Goal: Information Seeking & Learning: Understand process/instructions

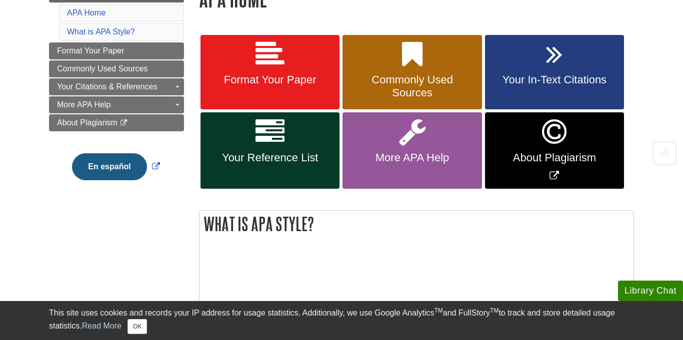
scroll to position [163, 0]
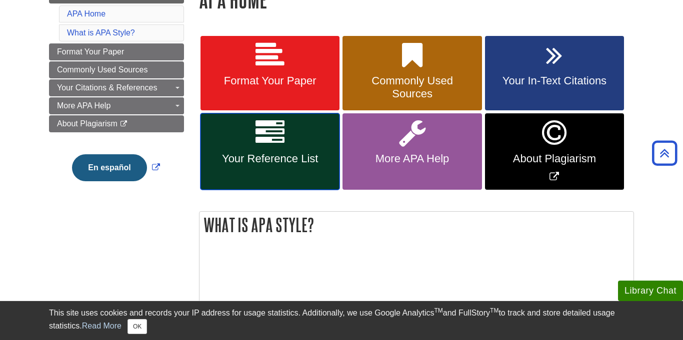
click at [292, 152] on span "Your Reference List" at bounding box center [270, 158] width 124 height 13
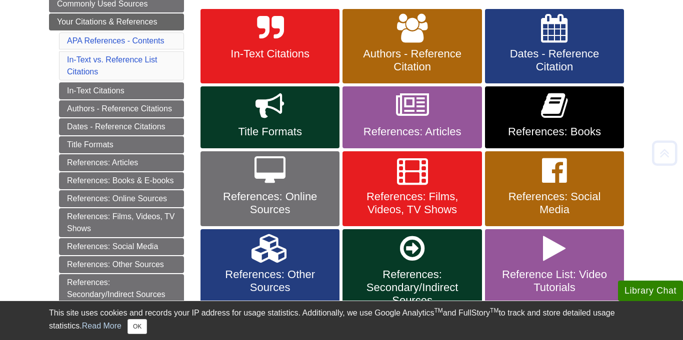
scroll to position [186, 0]
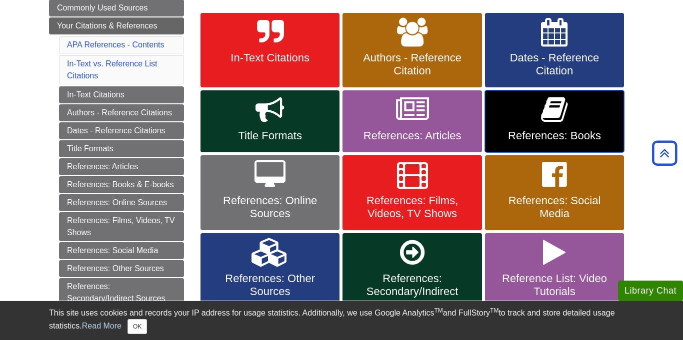
click at [523, 129] on span "References: Books" at bounding box center [554, 135] width 124 height 13
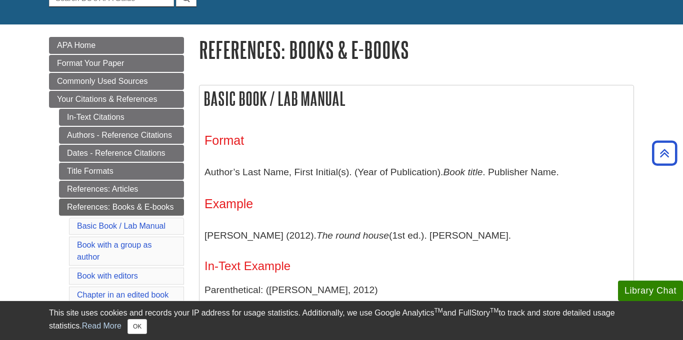
scroll to position [112, 0]
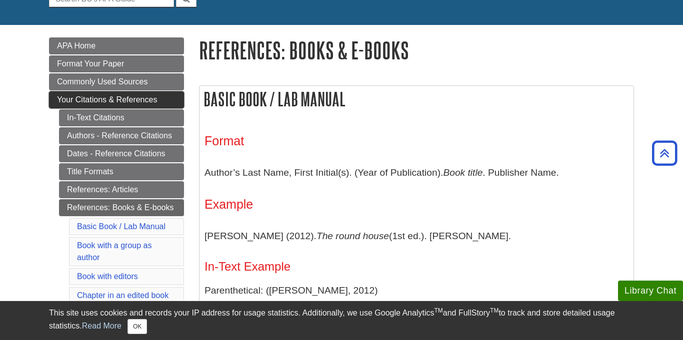
click at [141, 104] on span "Your Citations & References" at bounding box center [107, 99] width 100 height 8
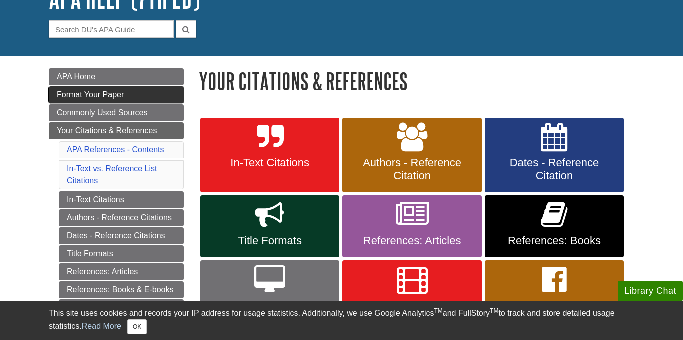
scroll to position [82, 0]
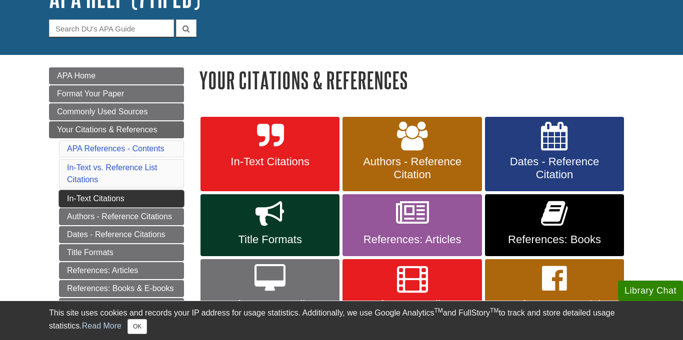
click at [121, 200] on link "In-Text Citations" at bounding box center [121, 198] width 125 height 17
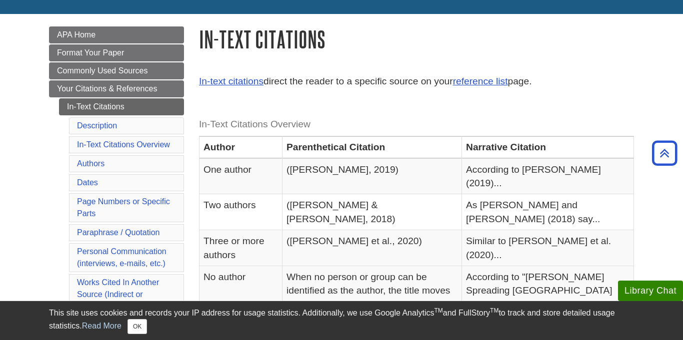
scroll to position [122, 0]
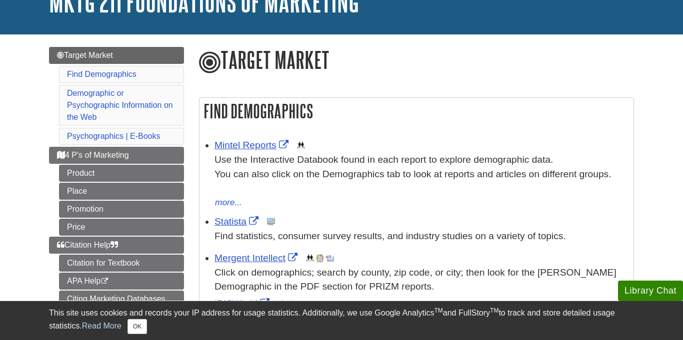
scroll to position [78, 0]
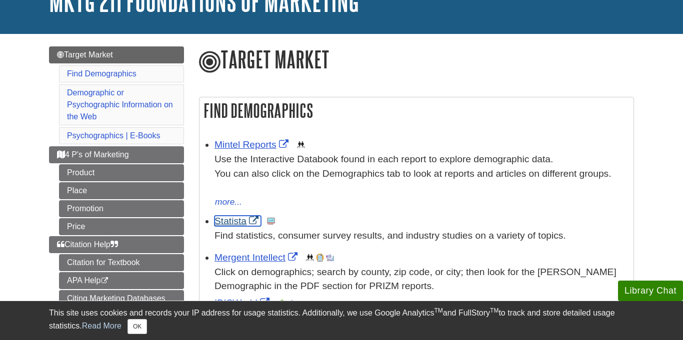
click at [236, 223] on link "Statista" at bounding box center [237, 221] width 46 height 10
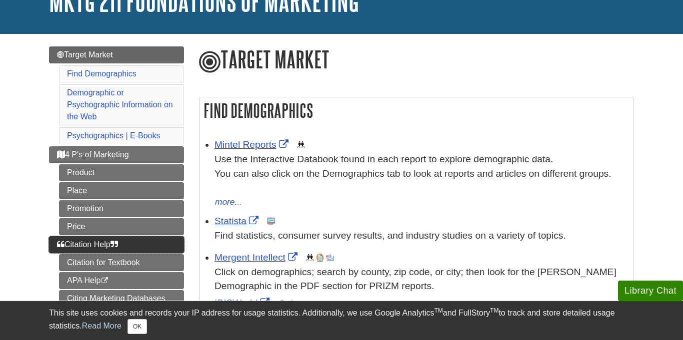
click at [127, 244] on link "Citation Help" at bounding box center [116, 244] width 135 height 17
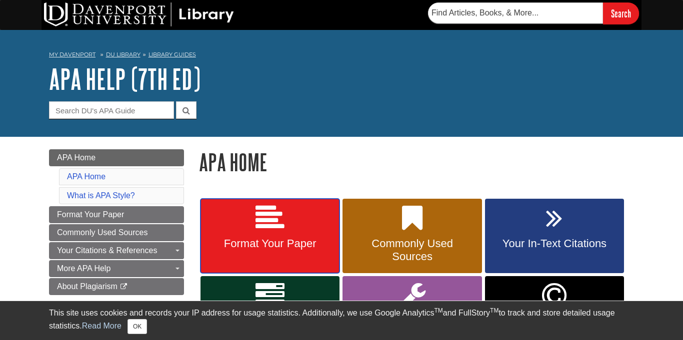
click at [277, 219] on icon at bounding box center [269, 218] width 29 height 29
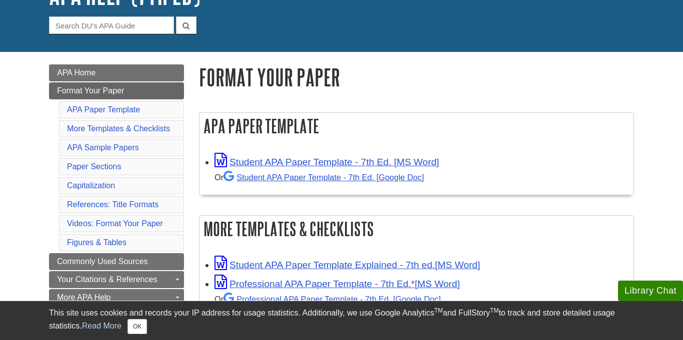
scroll to position [85, 0]
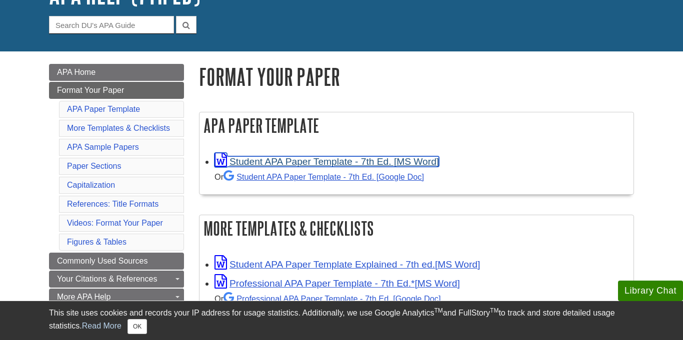
click at [279, 162] on link "Student APA Paper Template - 7th Ed. [MS Word]" at bounding box center [326, 161] width 224 height 10
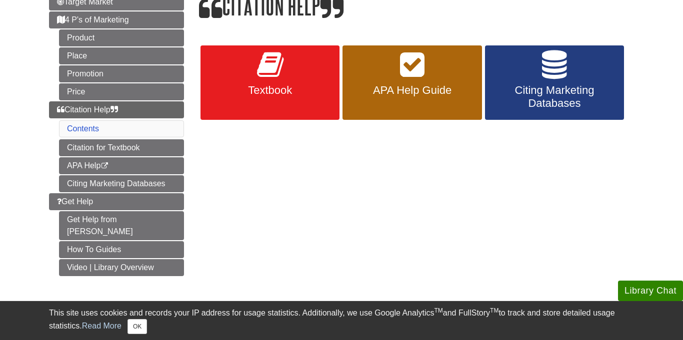
scroll to position [129, 0]
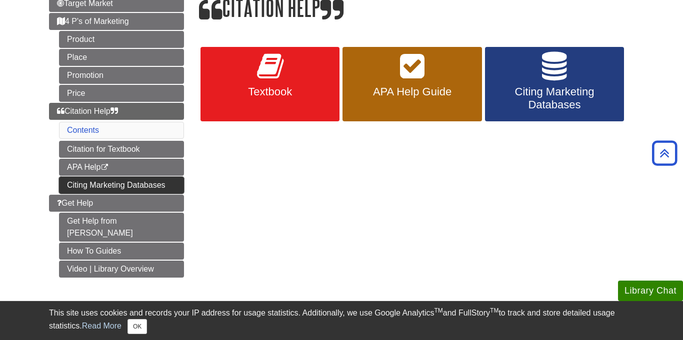
click at [135, 192] on link "Citing Marketing Databases" at bounding box center [121, 185] width 125 height 17
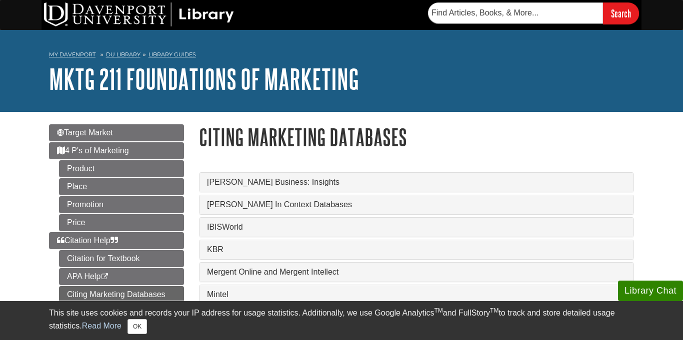
scroll to position [79, 0]
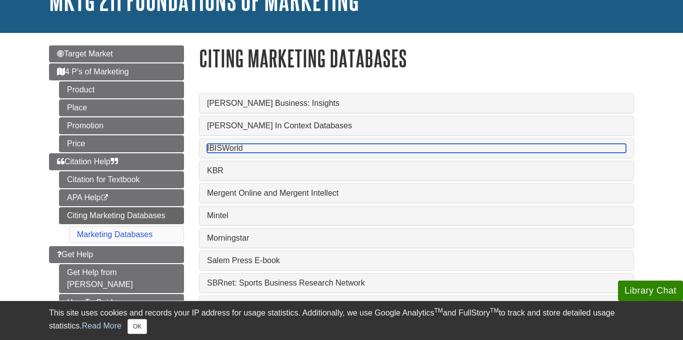
click at [257, 150] on link "IBISWorld" at bounding box center [416, 148] width 419 height 9
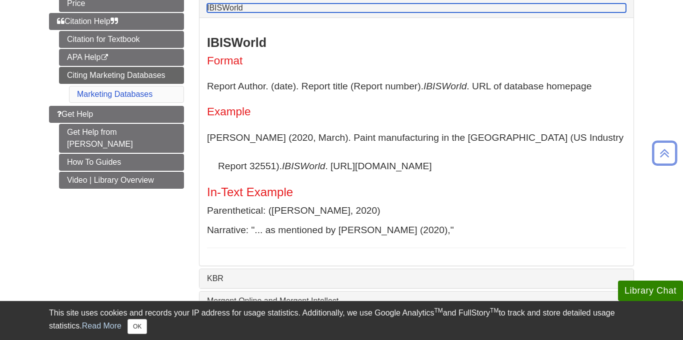
scroll to position [220, 0]
click at [255, 5] on link "IBISWorld" at bounding box center [416, 7] width 419 height 9
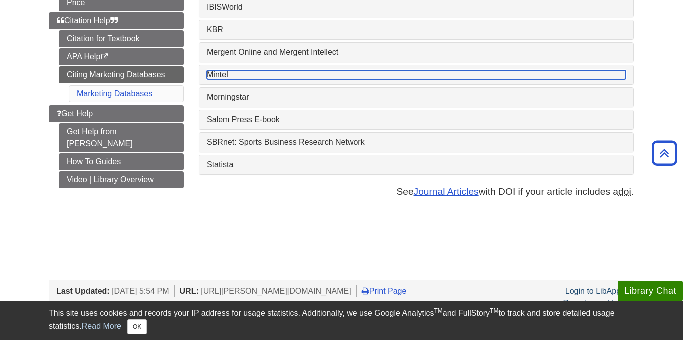
click at [253, 79] on link "Mintel" at bounding box center [416, 74] width 419 height 9
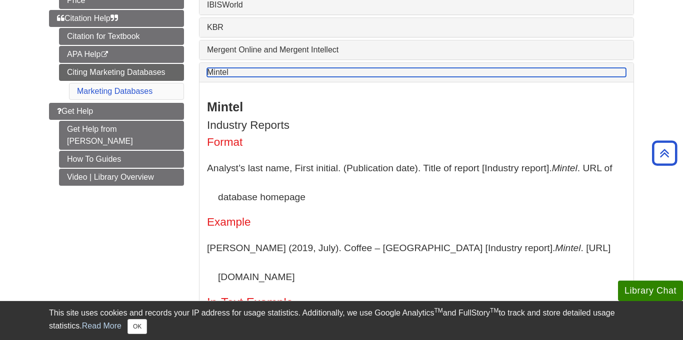
scroll to position [222, 0]
click at [256, 77] on link "Mintel" at bounding box center [416, 72] width 419 height 9
